Goal: Task Accomplishment & Management: Use online tool/utility

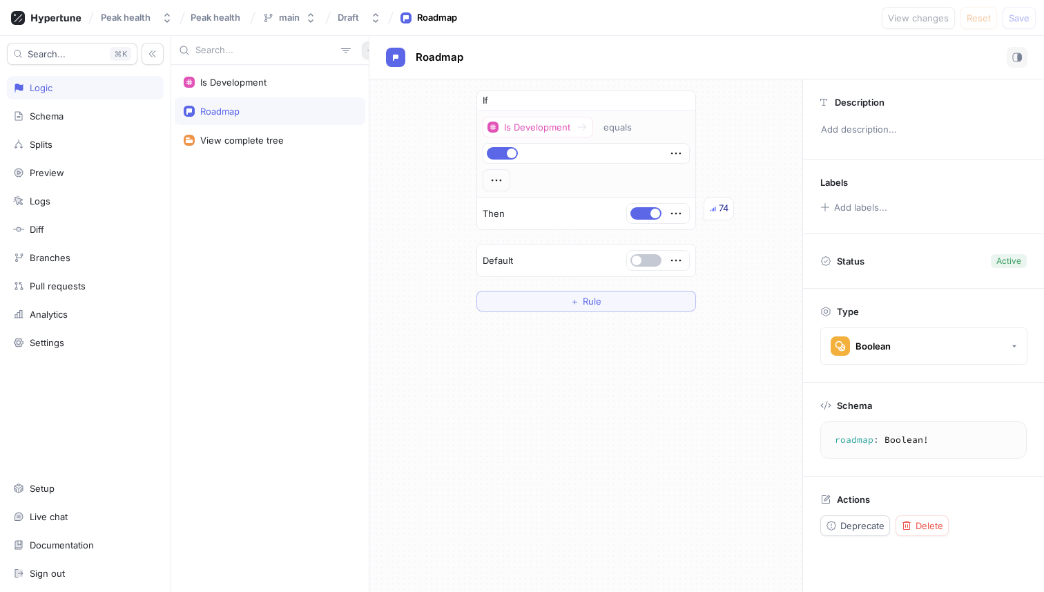
click at [367, 50] on icon "button" at bounding box center [370, 50] width 6 height 6
click at [378, 77] on p "Flag" at bounding box center [373, 77] width 18 height 14
click at [266, 92] on div "Is Development" at bounding box center [270, 82] width 191 height 28
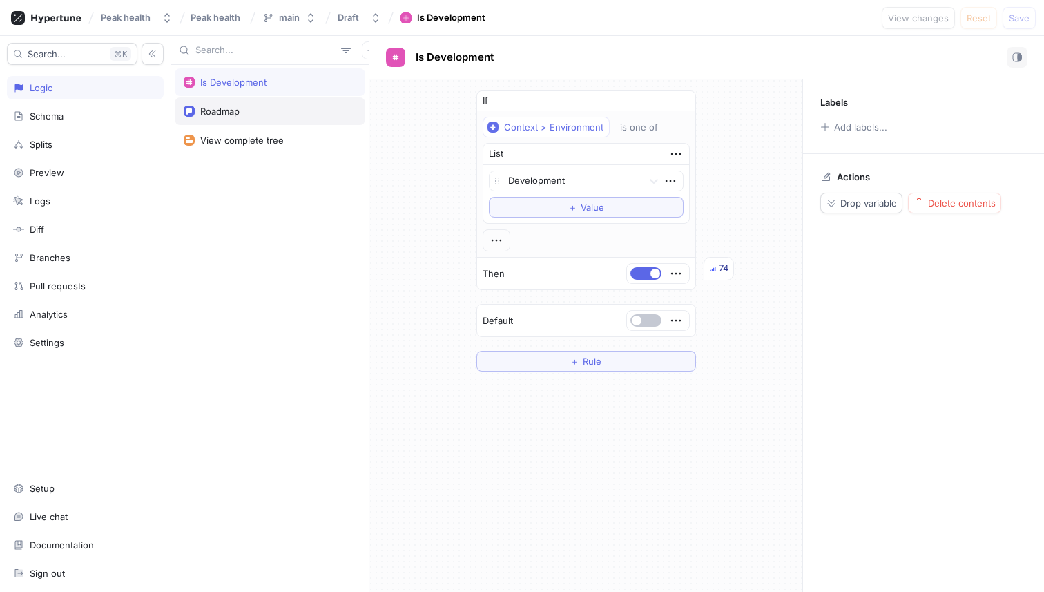
click at [265, 112] on div "Roadmap" at bounding box center [270, 111] width 173 height 11
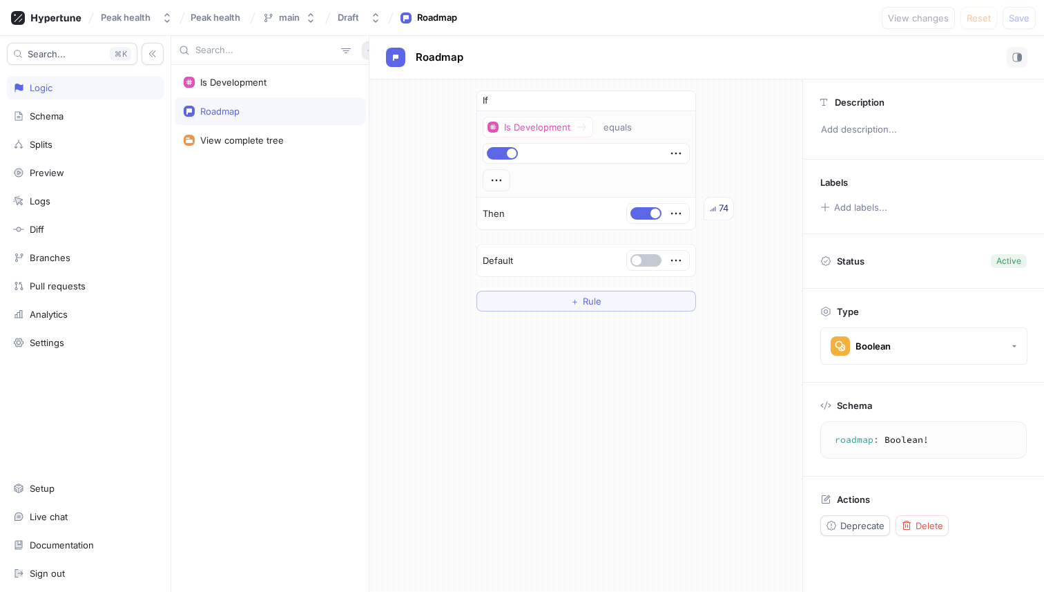
click at [362, 52] on button "button" at bounding box center [371, 50] width 18 height 18
click at [370, 77] on p "Flag" at bounding box center [373, 77] width 18 height 14
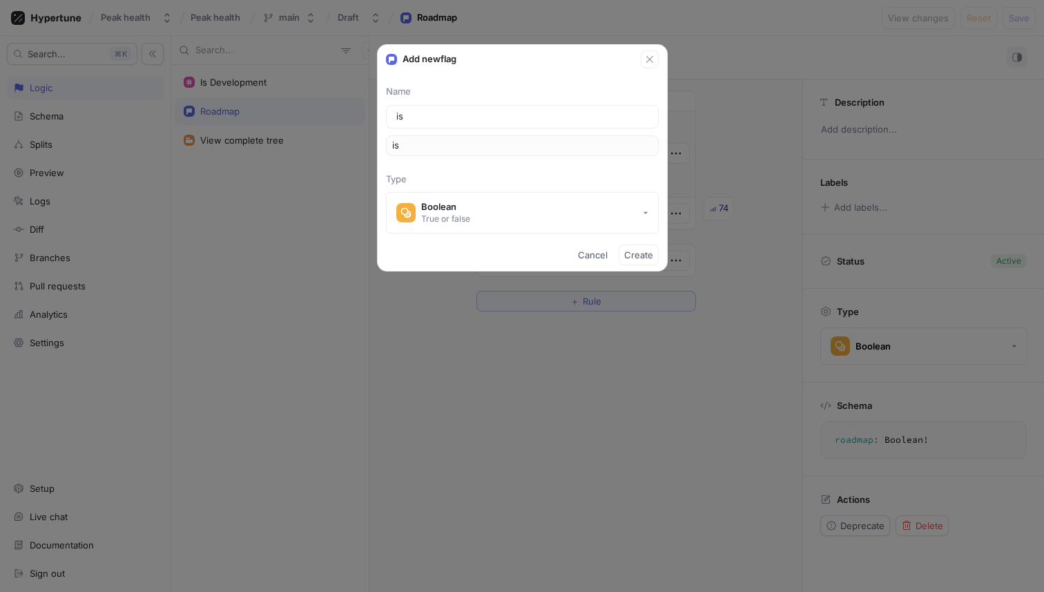
type input "isR"
type input "isRu"
type input "isR"
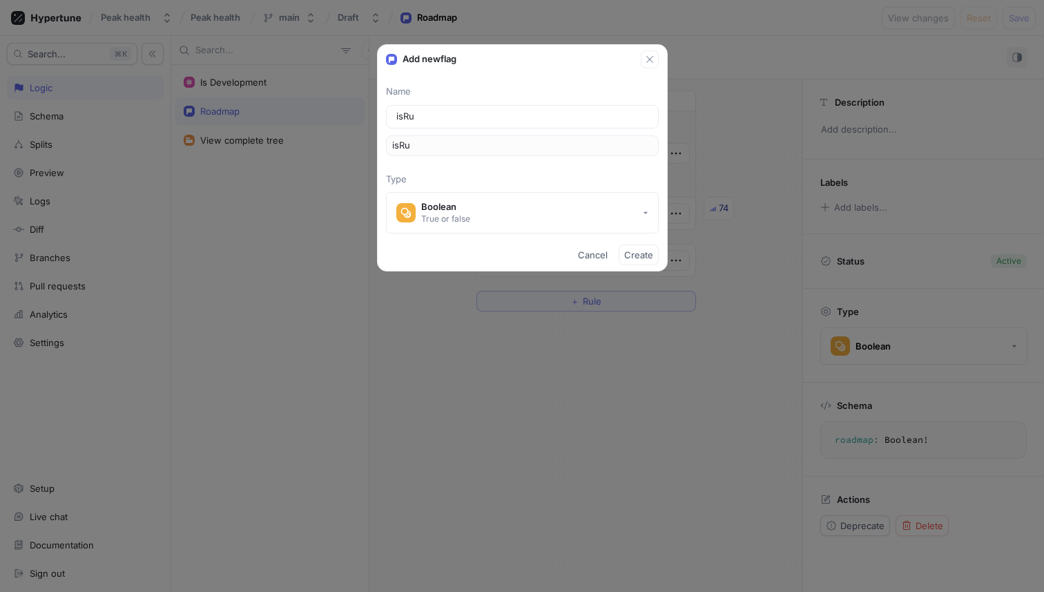
type input "isR"
type input "is"
type input "i"
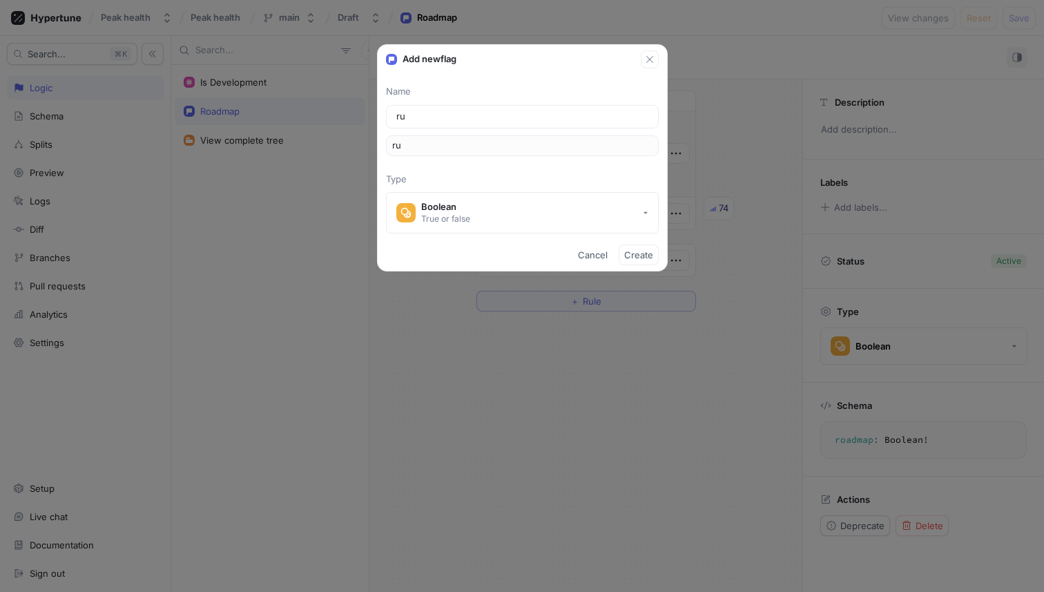
type input "run"
type input "runn"
type input "runni"
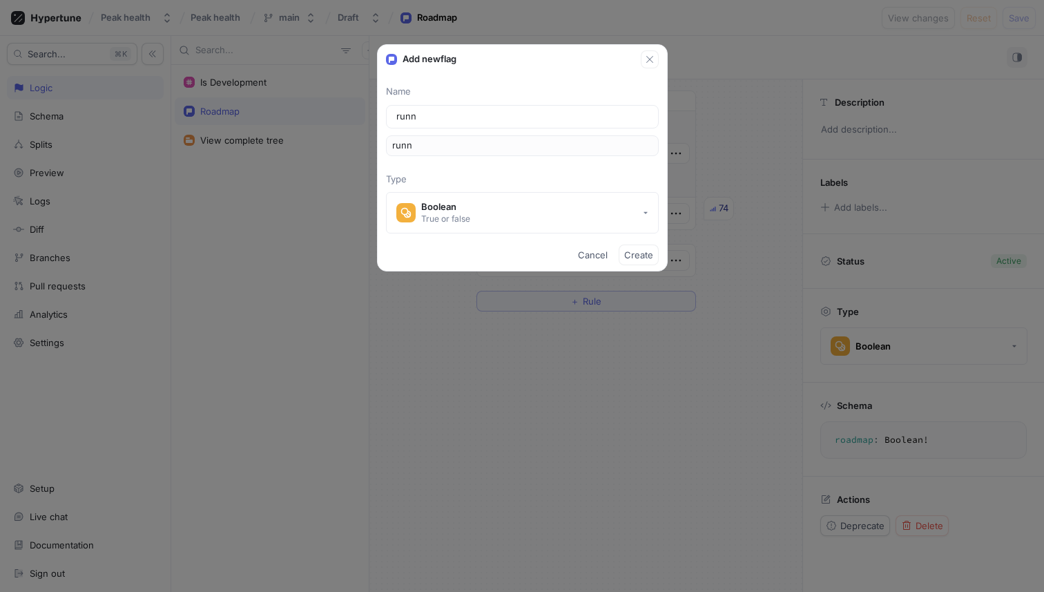
type input "runni"
type input "runnin"
type input "running"
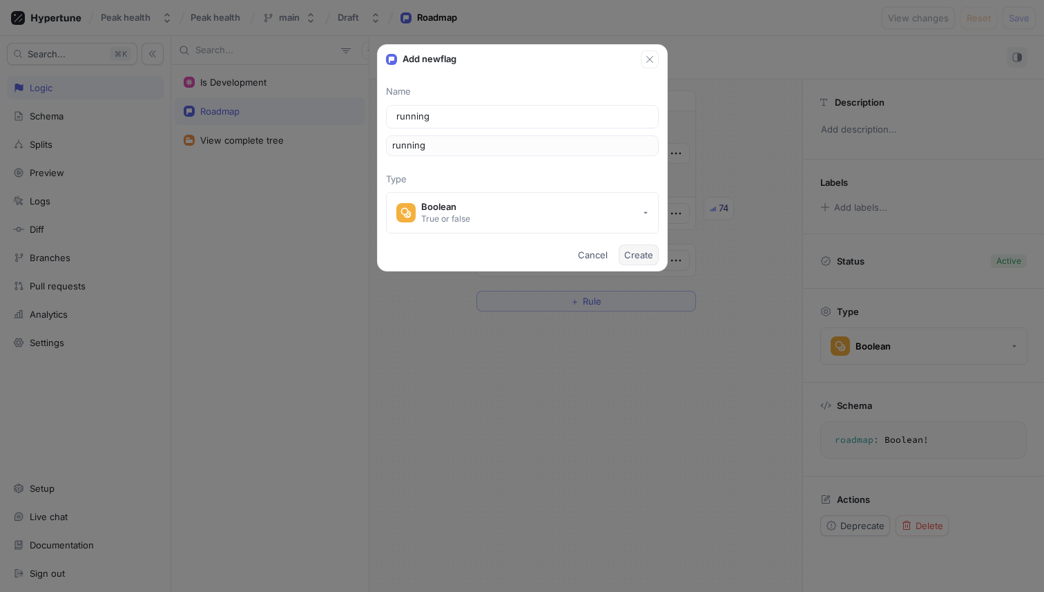
type input "running"
click at [639, 253] on span "Create" at bounding box center [638, 255] width 29 height 8
type textarea "running: Boolean!"
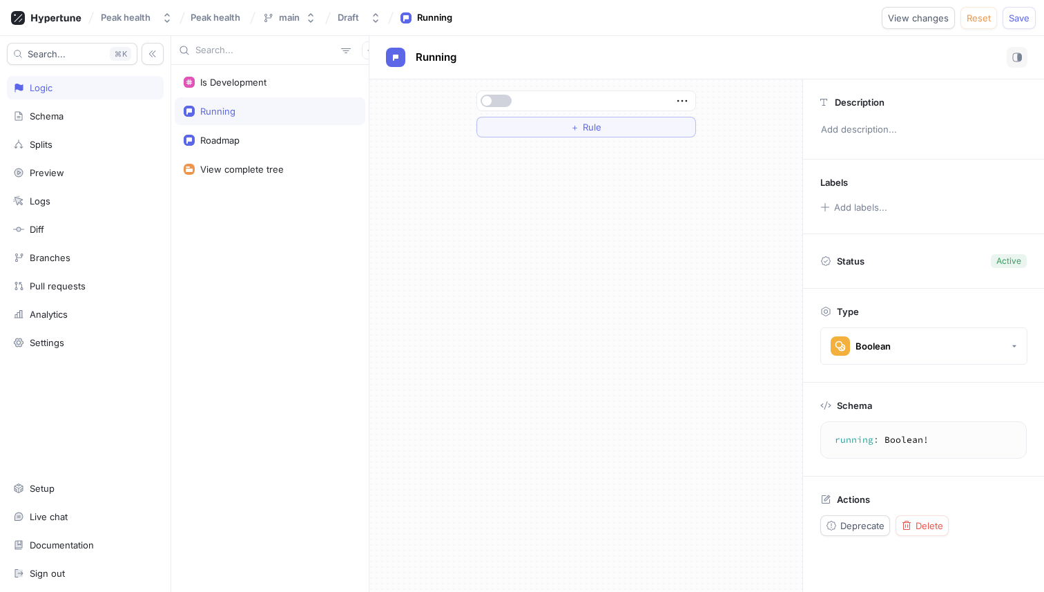
click at [507, 100] on button "button" at bounding box center [495, 101] width 31 height 12
click at [491, 97] on button "button" at bounding box center [495, 101] width 31 height 12
click at [575, 135] on button "＋ Rule" at bounding box center [586, 127] width 220 height 21
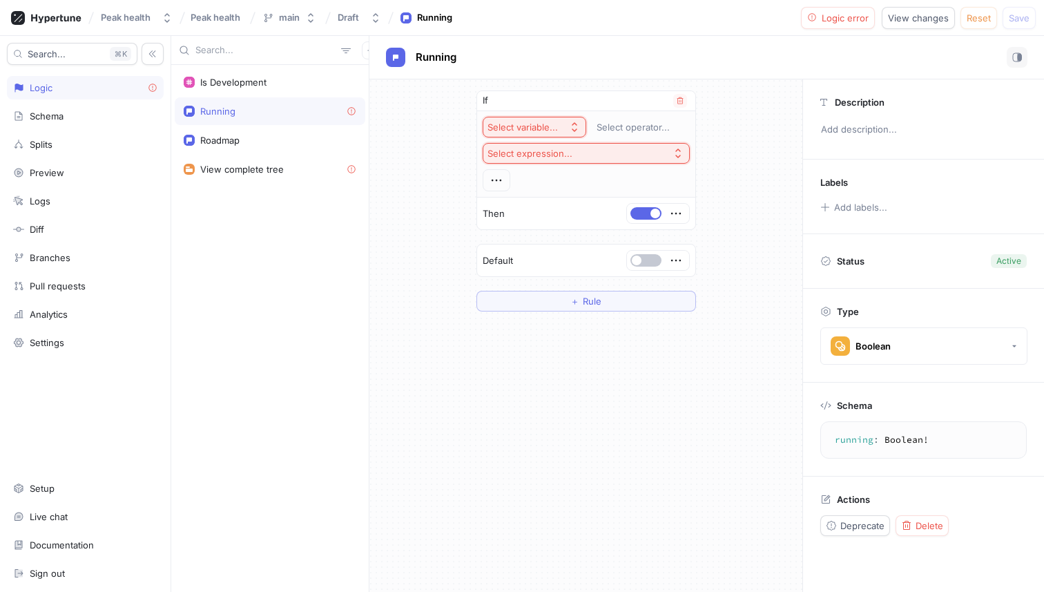
click at [535, 127] on div "Select variable..." at bounding box center [522, 128] width 70 height 12
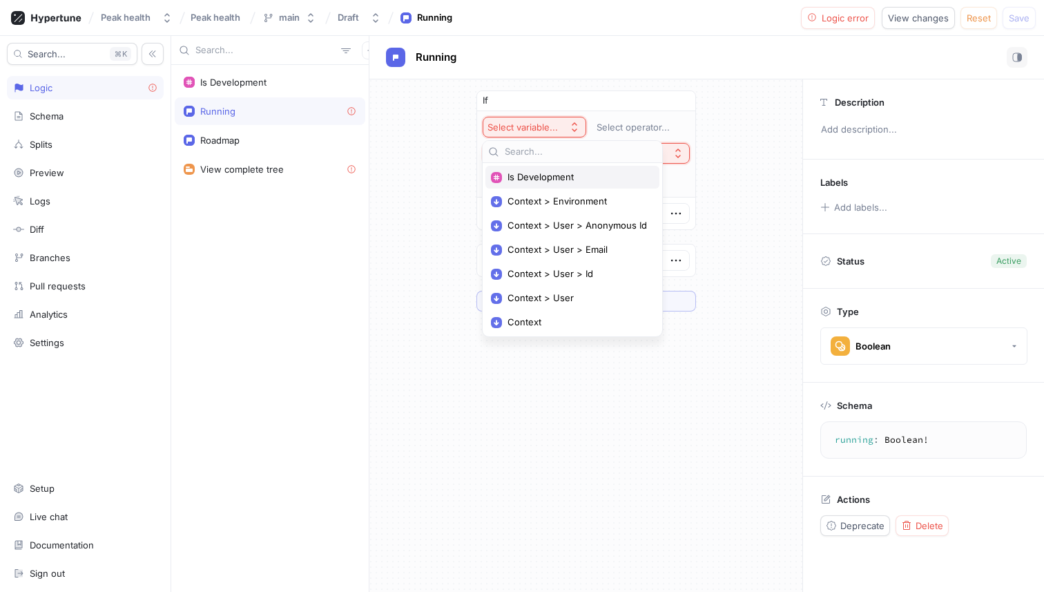
click at [554, 181] on span "Is Development" at bounding box center [576, 177] width 139 height 12
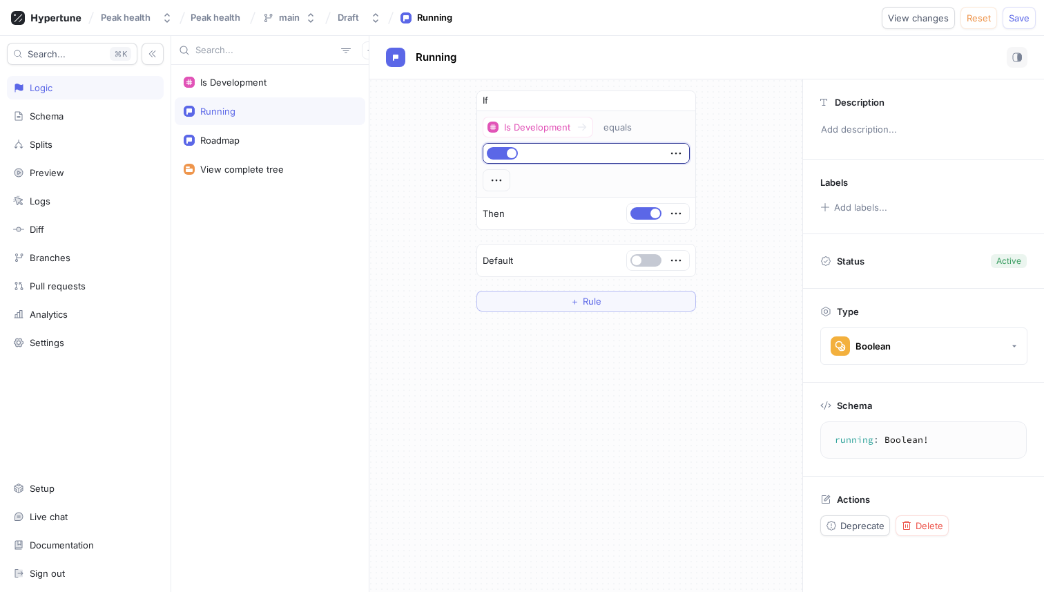
click at [713, 200] on div "If Is Development equals Then Default ＋ Rule" at bounding box center [585, 200] width 433 height 243
click at [1009, 10] on button "Save" at bounding box center [1018, 18] width 33 height 22
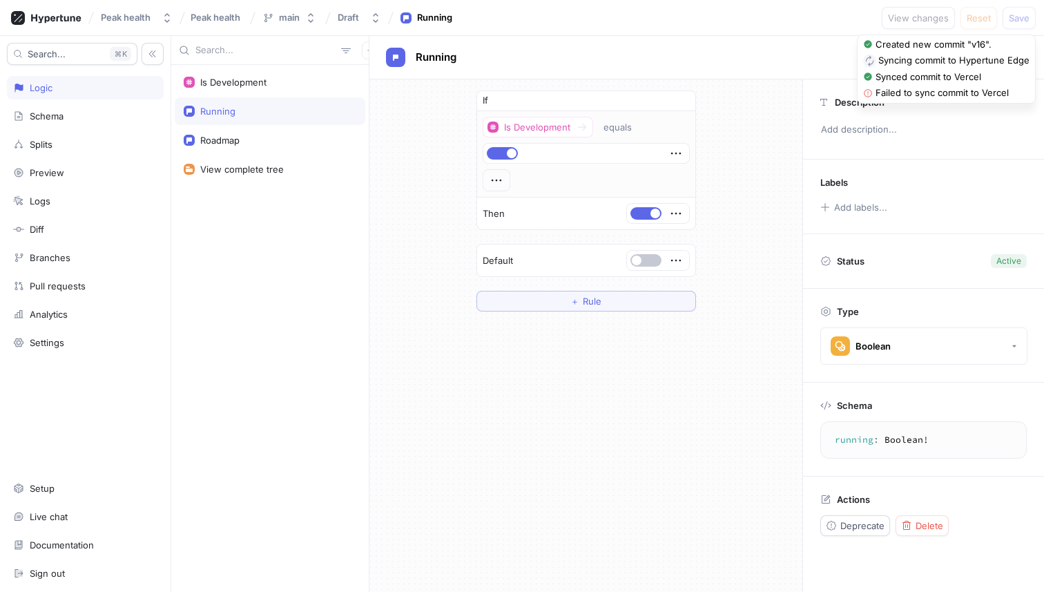
click at [436, 247] on div "If Is Development equals Then Default ＋ Rule" at bounding box center [585, 200] width 433 height 243
click at [289, 235] on div "Is Development Running Roadmap View complete tree" at bounding box center [269, 328] width 197 height 527
